Goal: Book appointment/travel/reservation

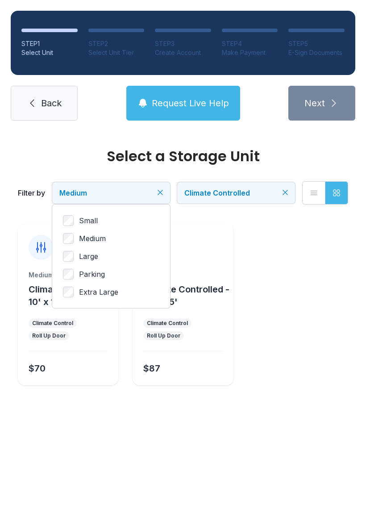
click at [246, 195] on span "Climate Controlled" at bounding box center [217, 192] width 66 height 9
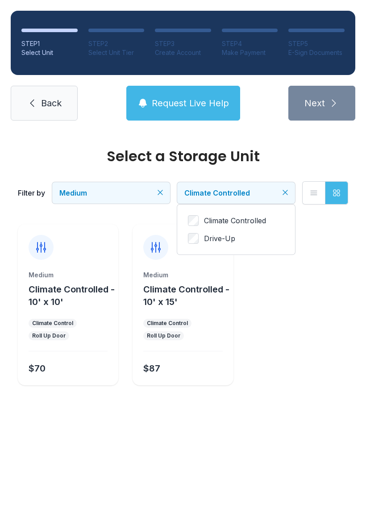
click at [258, 216] on span "Climate Controlled" at bounding box center [235, 220] width 62 height 11
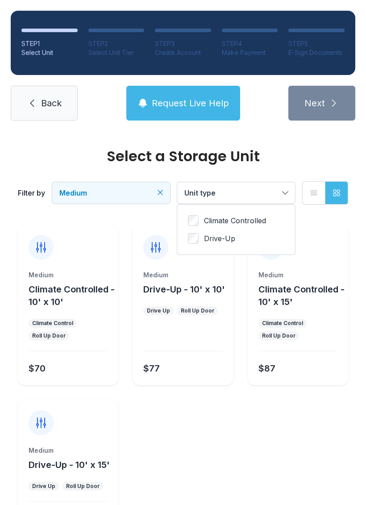
click at [82, 304] on button "Climate Controlled - 10' x 10'" at bounding box center [72, 295] width 86 height 25
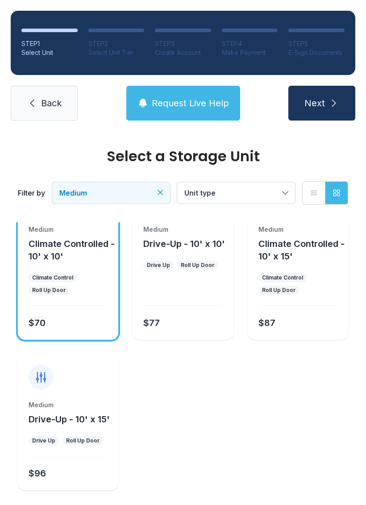
scroll to position [45, 0]
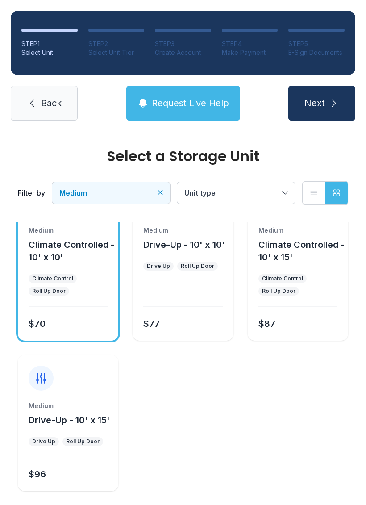
click at [317, 107] on span "Next" at bounding box center [314, 103] width 21 height 12
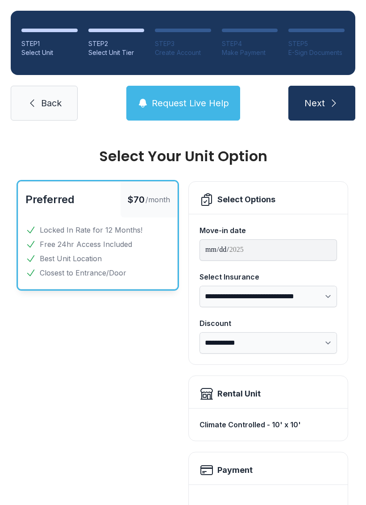
click at [312, 295] on select "**********" at bounding box center [268, 296] width 137 height 21
click at [319, 108] on span "Next" at bounding box center [314, 103] width 21 height 12
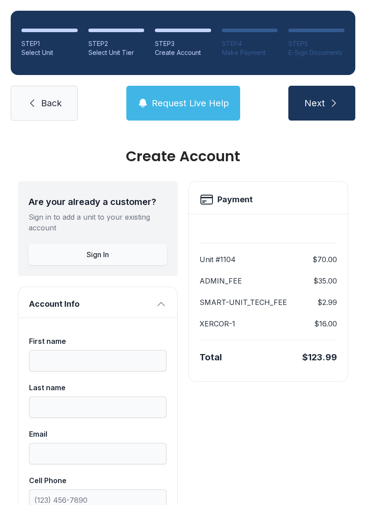
click at [33, 117] on link "Back" at bounding box center [44, 103] width 67 height 35
